Goal: Transaction & Acquisition: Purchase product/service

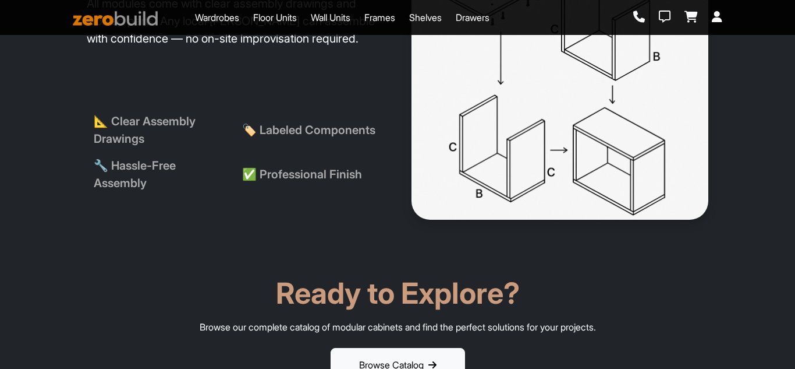
scroll to position [1863, 0]
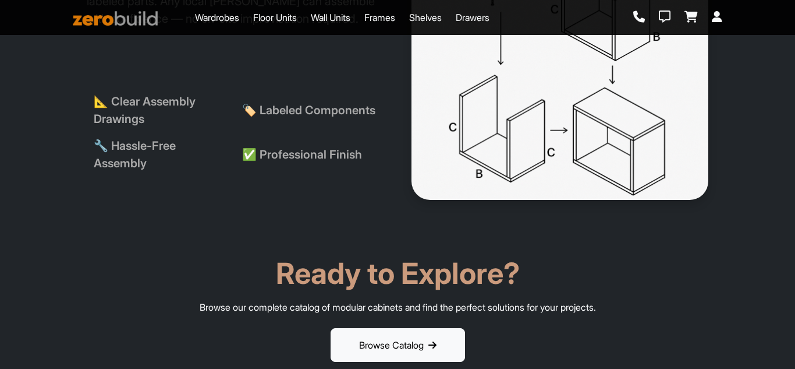
click at [639, 14] on icon at bounding box center [640, 17] width 12 height 12
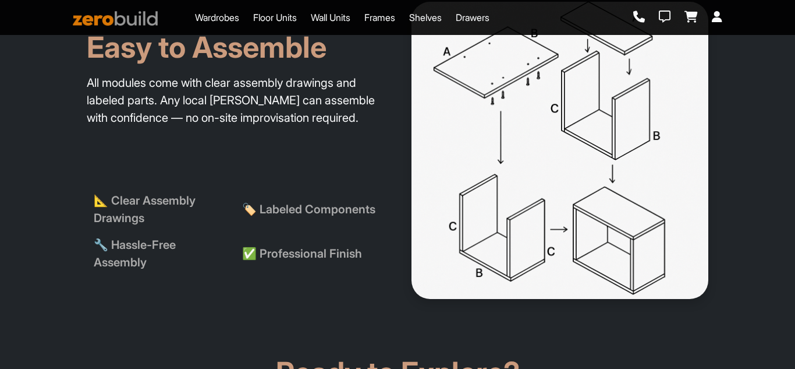
scroll to position [1747, 0]
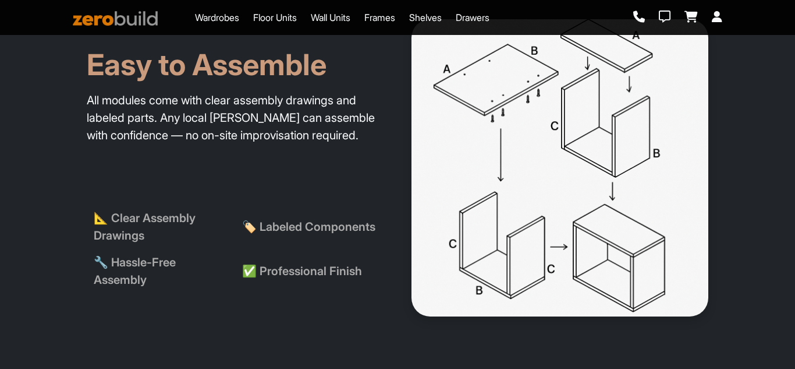
click at [716, 18] on icon at bounding box center [717, 17] width 10 height 12
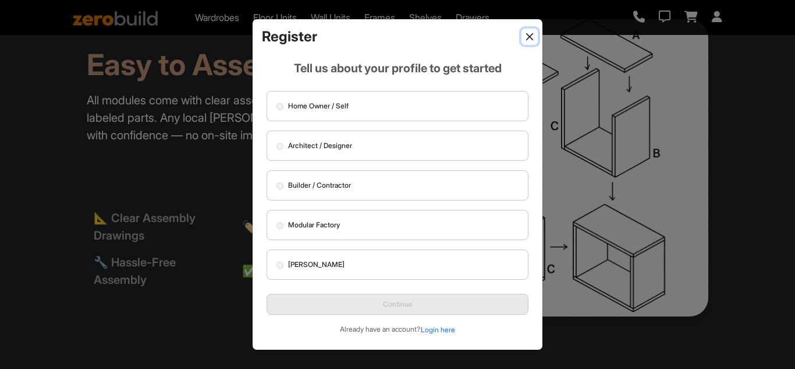
click at [525, 35] on button "Close" at bounding box center [530, 37] width 16 height 16
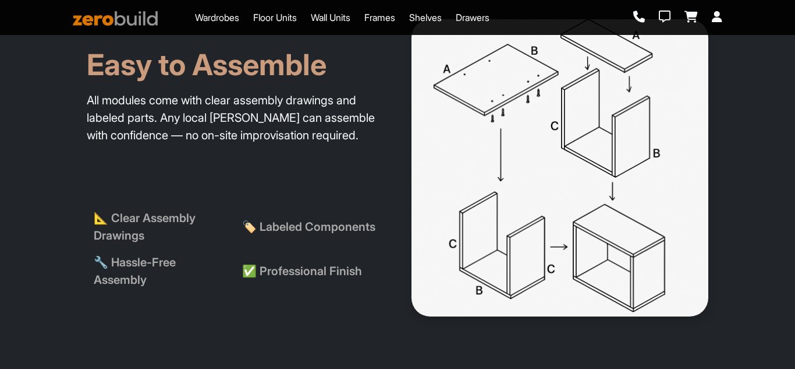
click at [214, 14] on link "Wardrobes" at bounding box center [217, 17] width 44 height 14
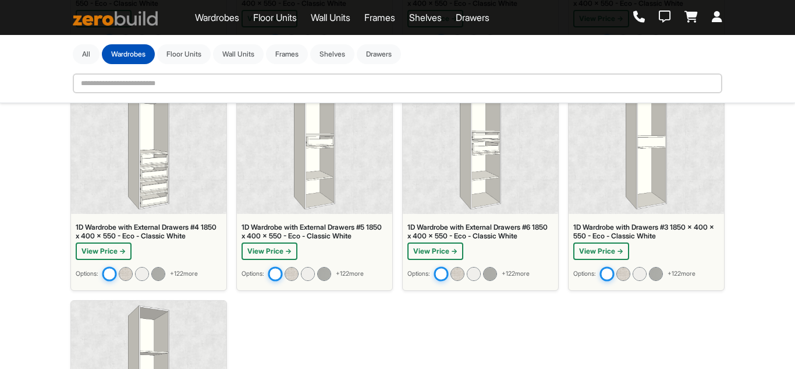
scroll to position [1943, 0]
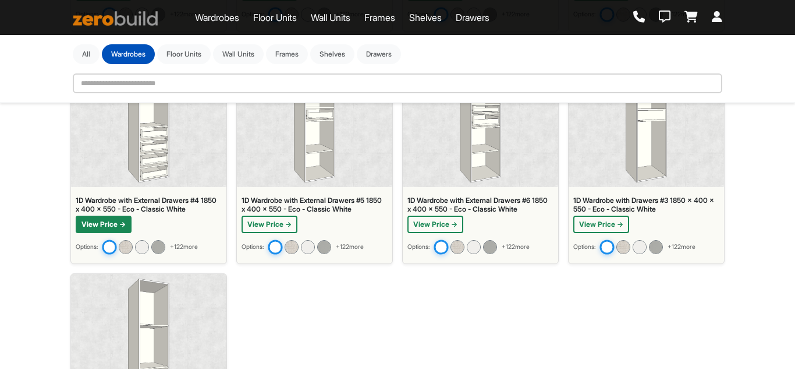
click at [100, 225] on button "View Price →" at bounding box center [104, 223] width 56 height 17
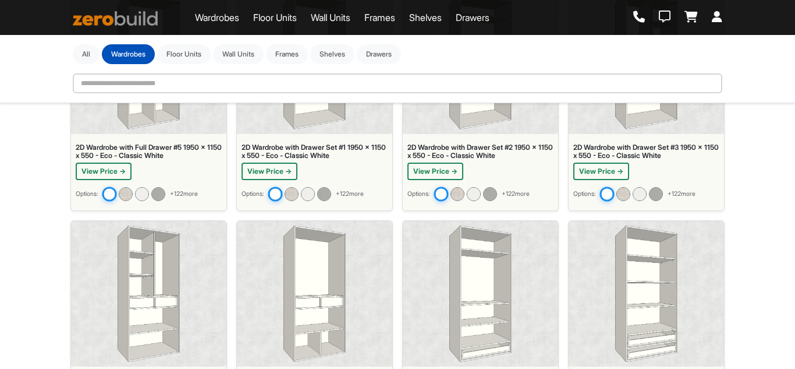
scroll to position [254, 0]
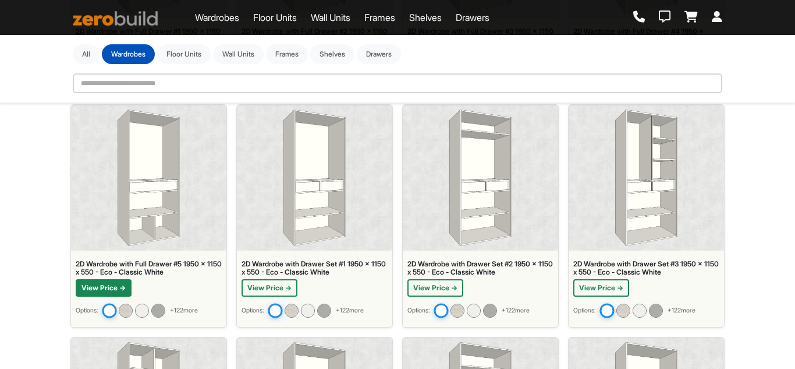
click at [105, 293] on button "View Price →" at bounding box center [104, 287] width 56 height 17
click at [128, 305] on img at bounding box center [125, 303] width 15 height 15
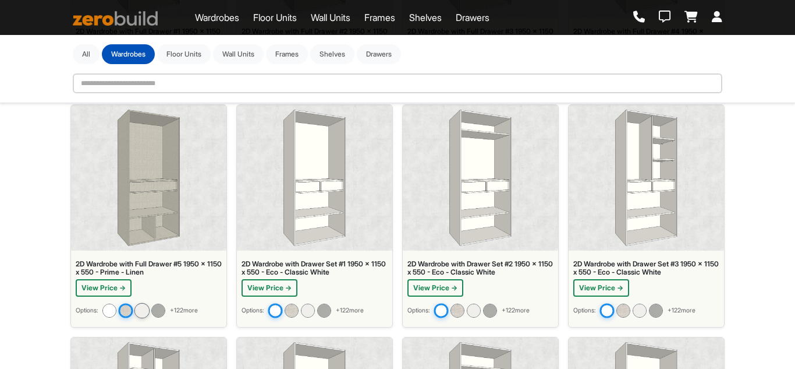
click at [148, 310] on img at bounding box center [142, 309] width 15 height 15
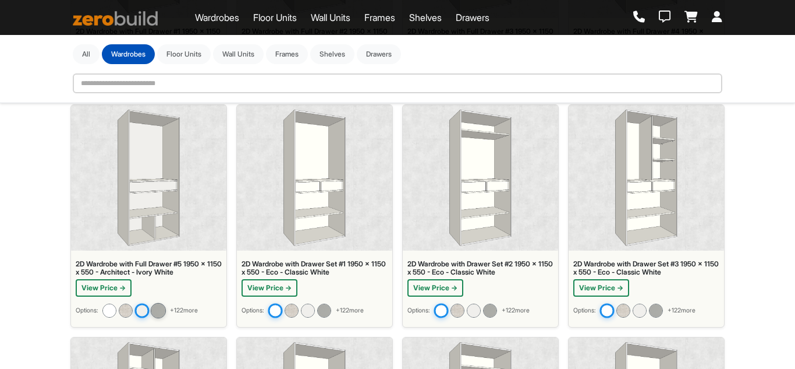
click at [160, 309] on img at bounding box center [158, 309] width 15 height 15
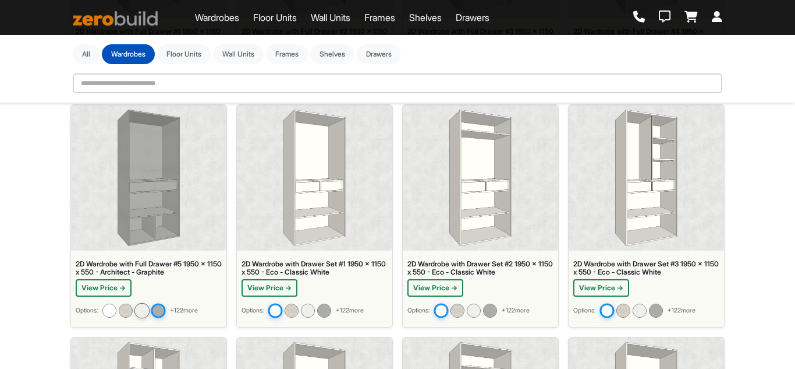
click at [143, 310] on img at bounding box center [142, 309] width 15 height 15
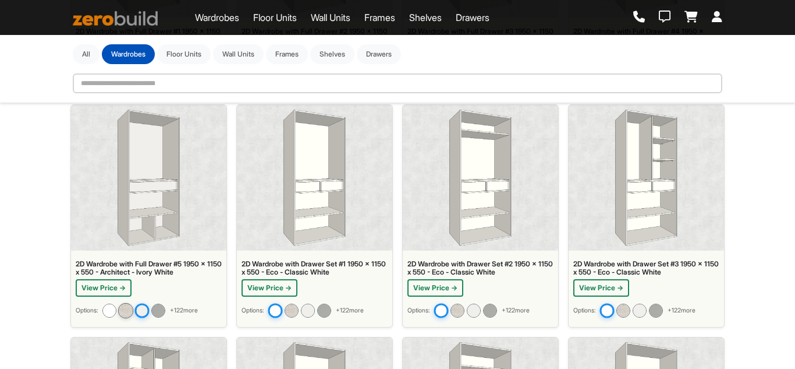
click at [129, 309] on img at bounding box center [125, 309] width 15 height 15
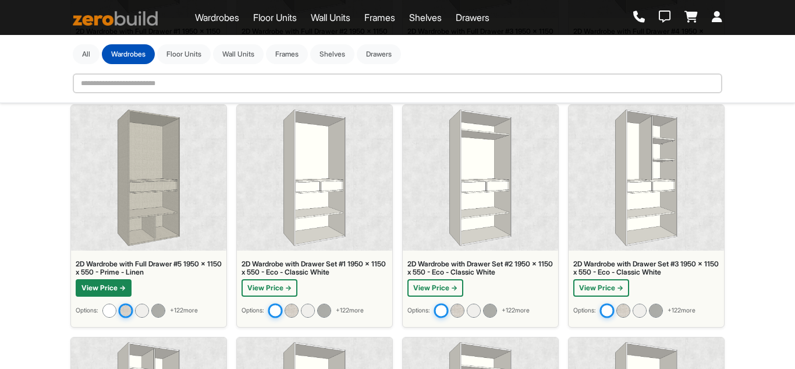
click at [100, 288] on button "View Price →" at bounding box center [104, 287] width 56 height 17
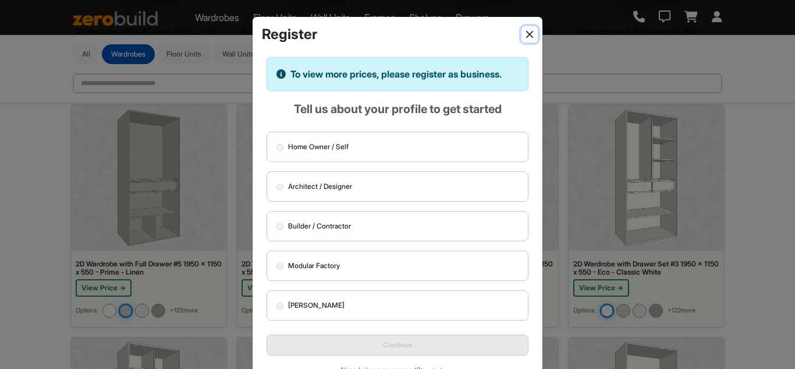
click at [532, 31] on button "Close" at bounding box center [530, 34] width 16 height 16
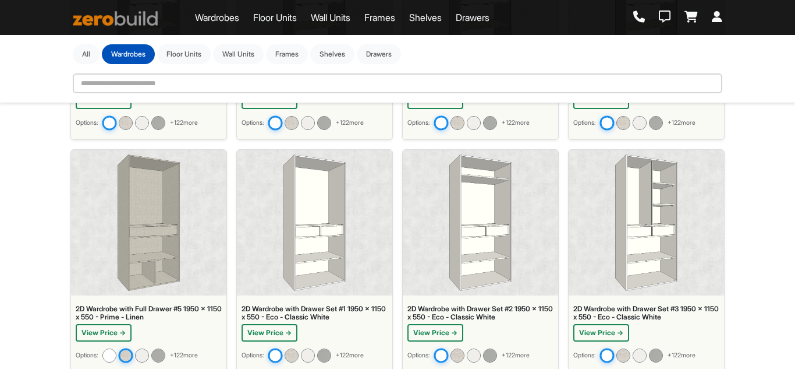
scroll to position [196, 0]
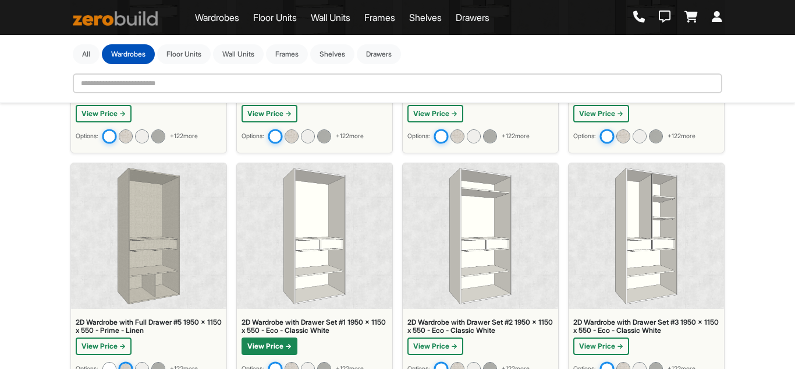
click at [268, 347] on button "View Price →" at bounding box center [270, 345] width 56 height 17
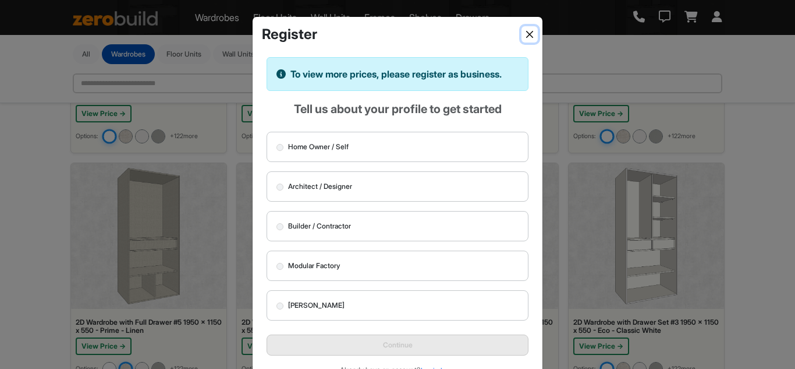
click at [529, 34] on button "Close" at bounding box center [530, 34] width 16 height 16
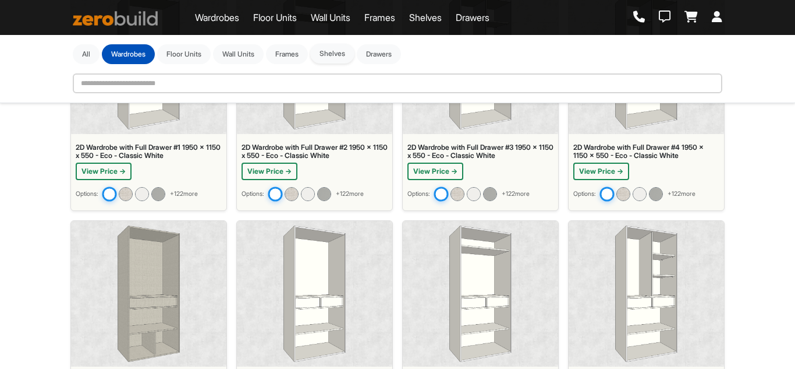
scroll to position [138, 0]
click at [382, 58] on button "Drawers" at bounding box center [379, 54] width 44 height 20
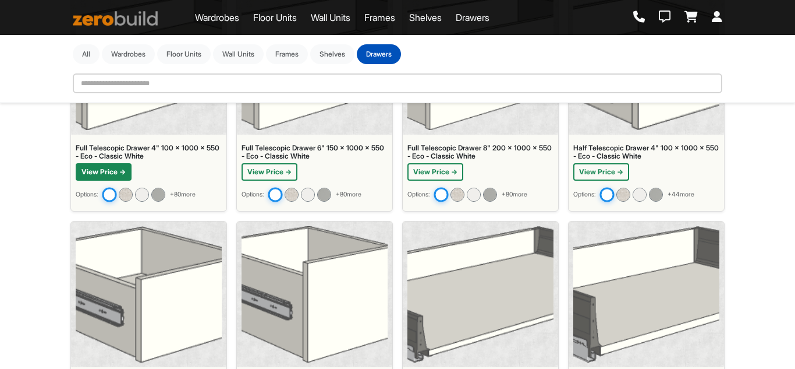
click at [98, 166] on button "View Price →" at bounding box center [104, 171] width 56 height 17
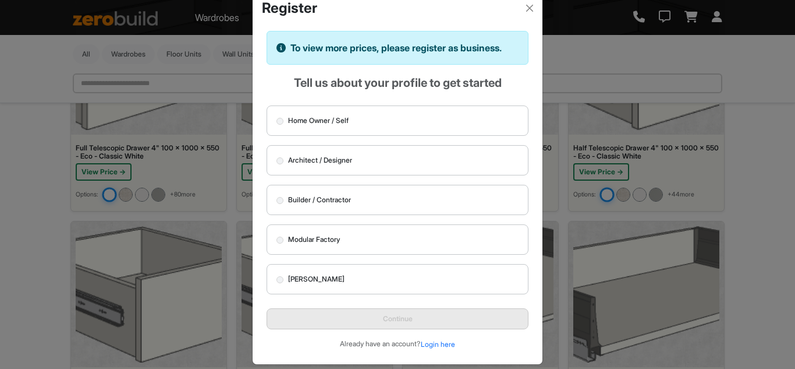
scroll to position [38, 0]
